Goal: Transaction & Acquisition: Purchase product/service

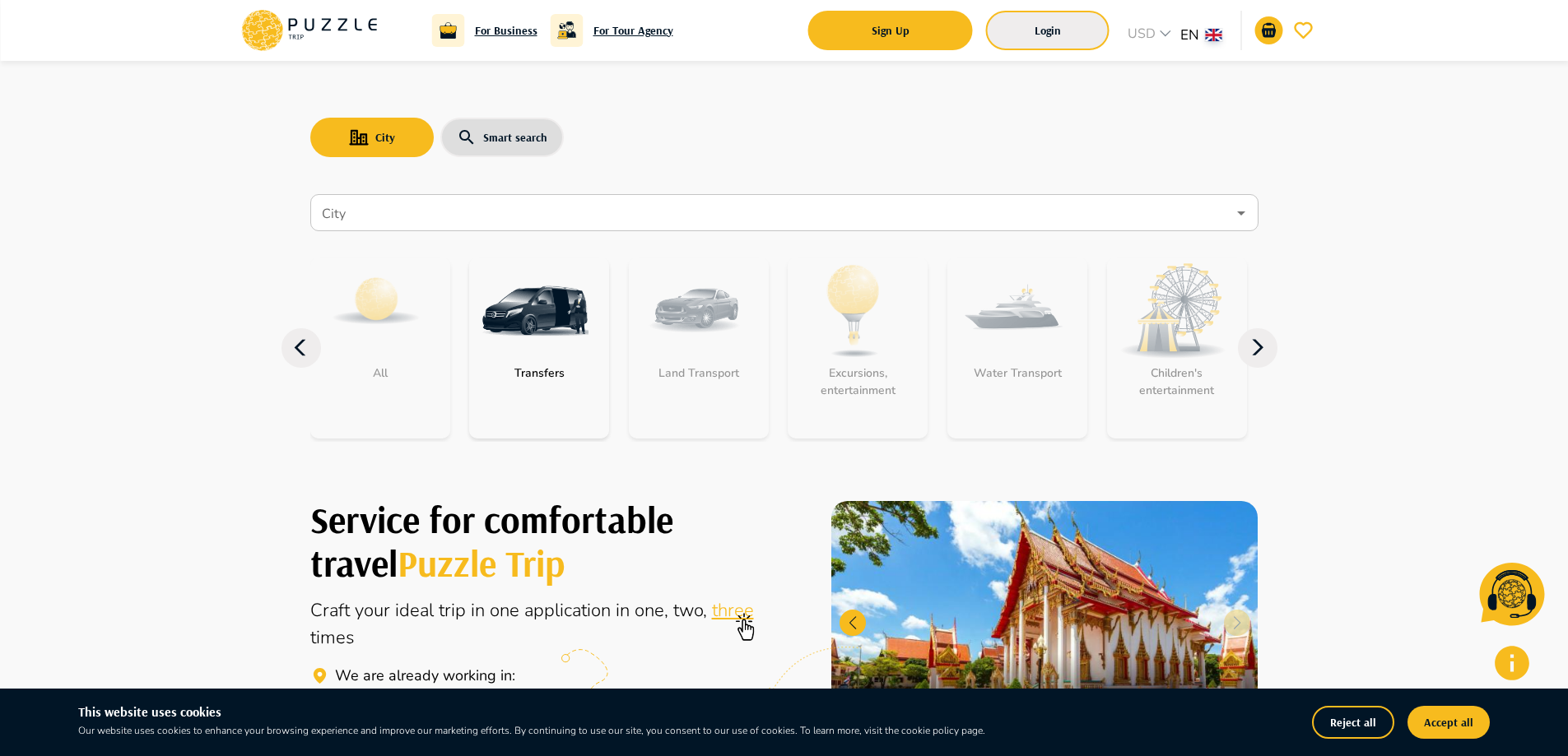
click at [1074, 34] on button "Login" at bounding box center [1048, 31] width 124 height 40
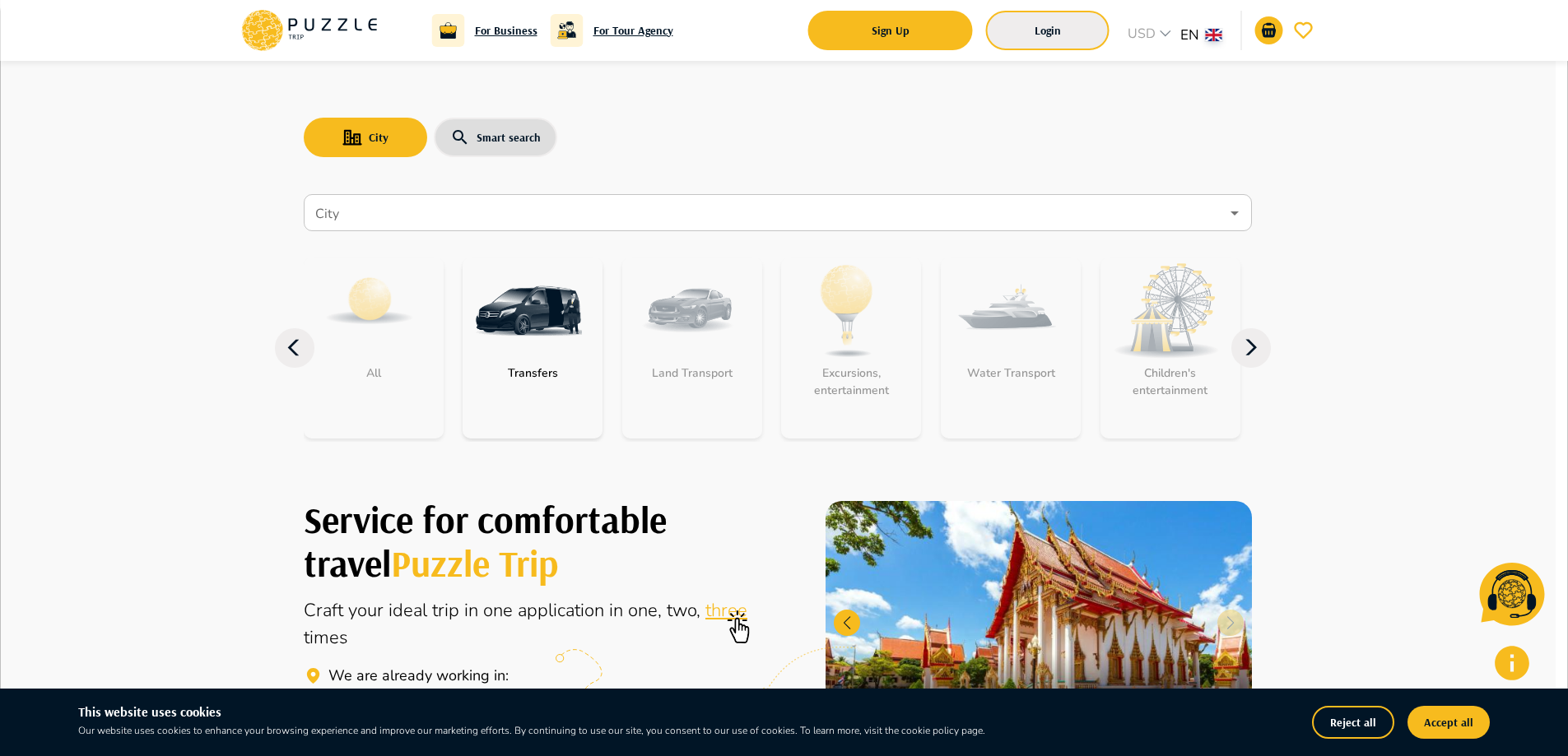
type input "**********"
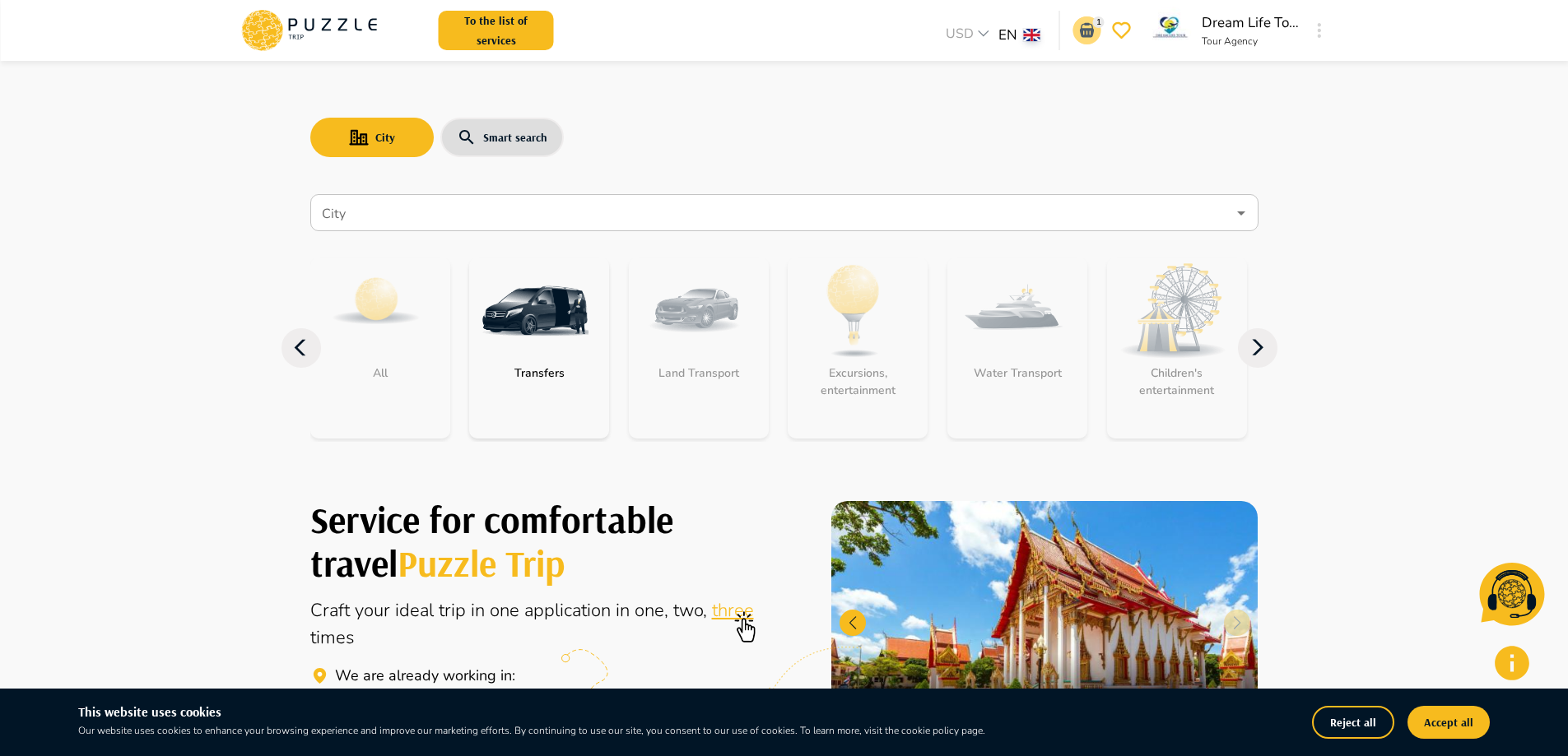
click at [1080, 30] on icon "go-to-basket-submit-button" at bounding box center [1087, 31] width 20 height 20
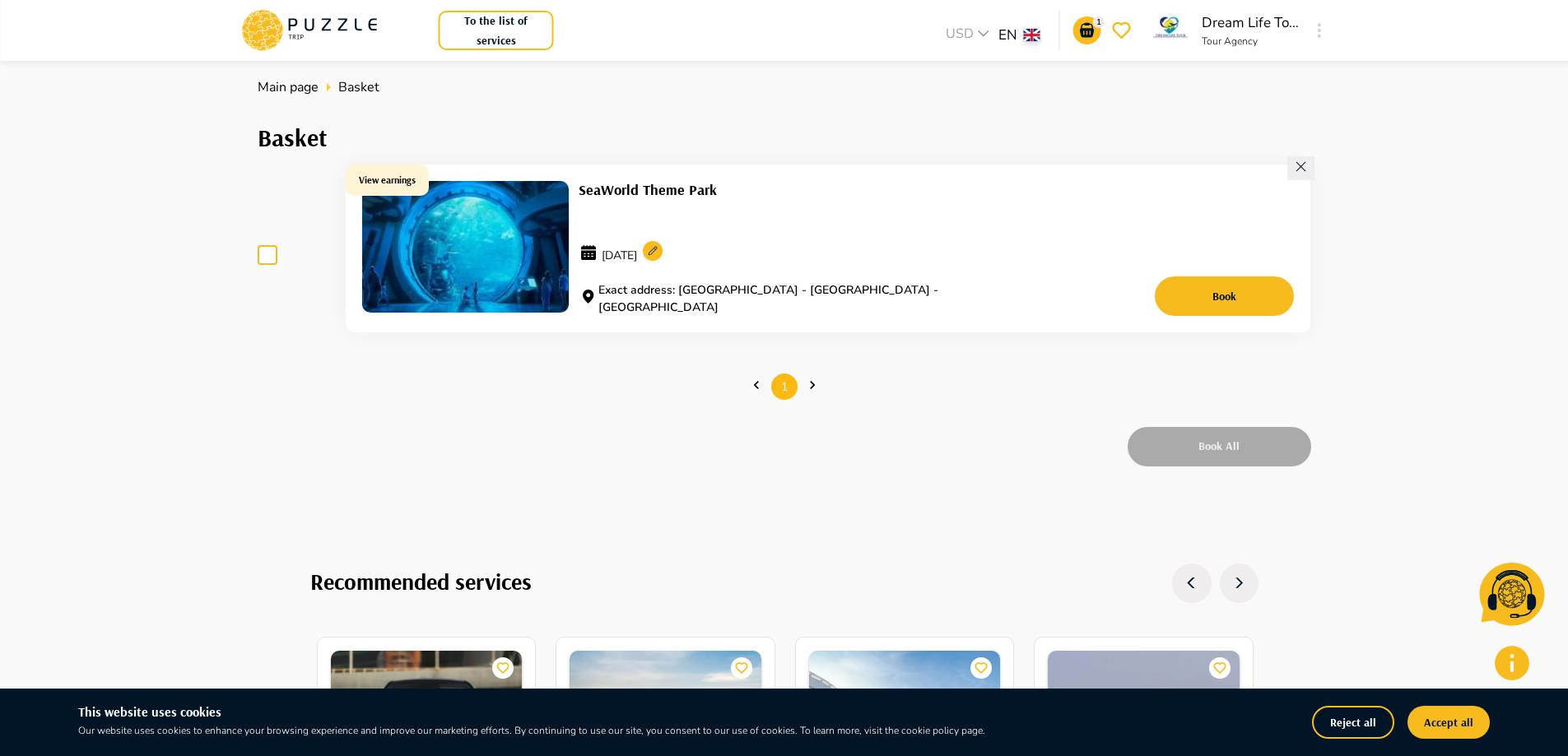
click at [878, 252] on p "11.11.2025" at bounding box center [819, 255] width 483 height 36
